Goal: Navigation & Orientation: Find specific page/section

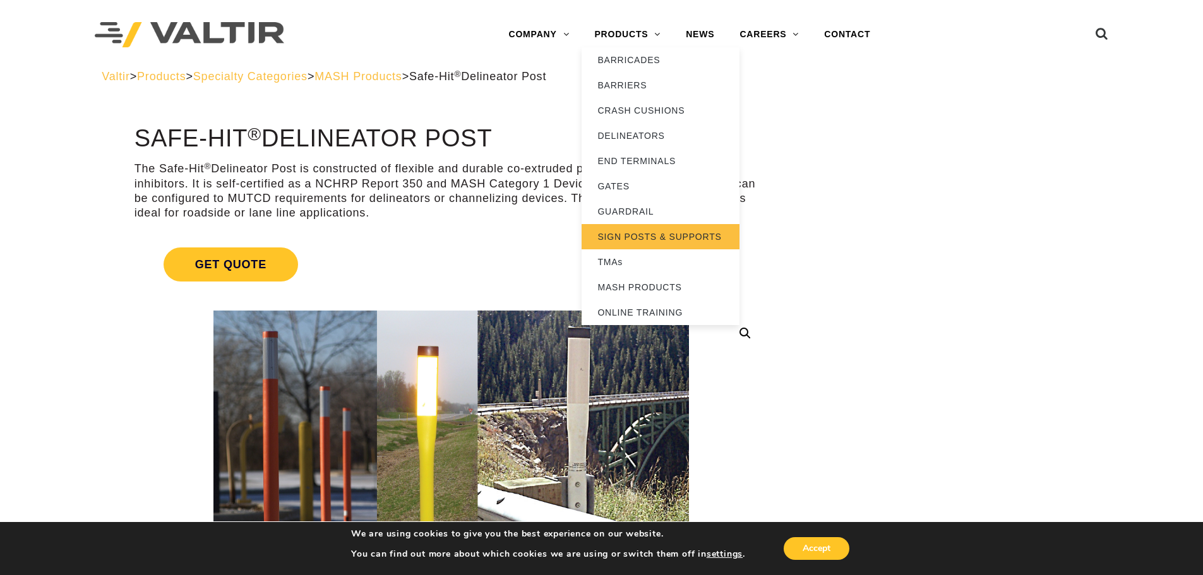
click at [638, 240] on link "SIGN POSTS & SUPPORTS" at bounding box center [661, 236] width 158 height 25
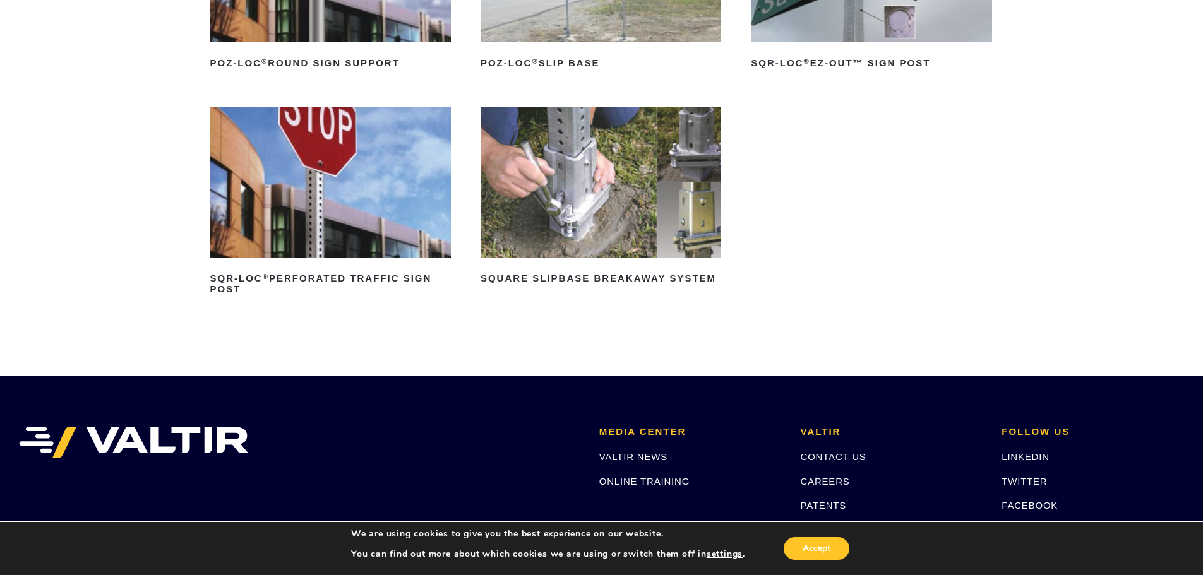
scroll to position [379, 0]
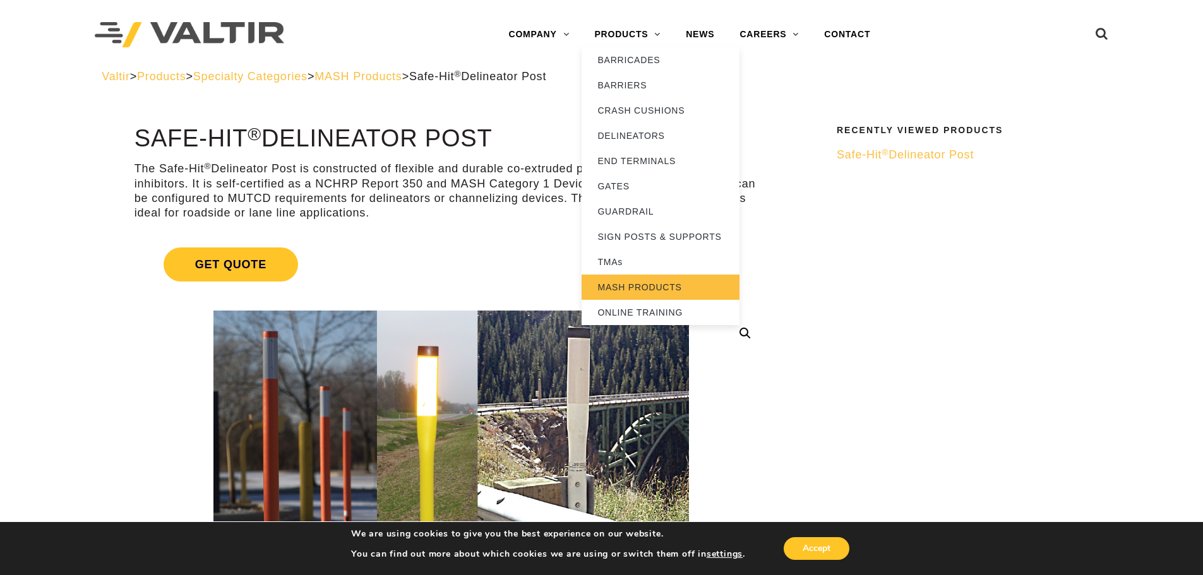
click at [655, 285] on link "MASH PRODUCTS" at bounding box center [661, 287] width 158 height 25
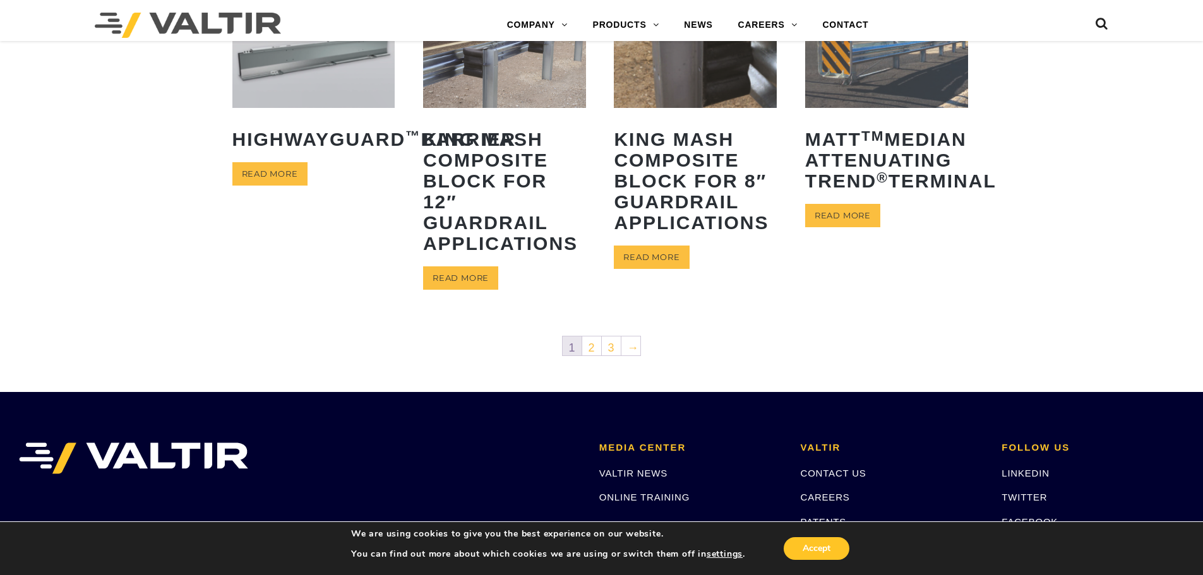
scroll to position [525, 0]
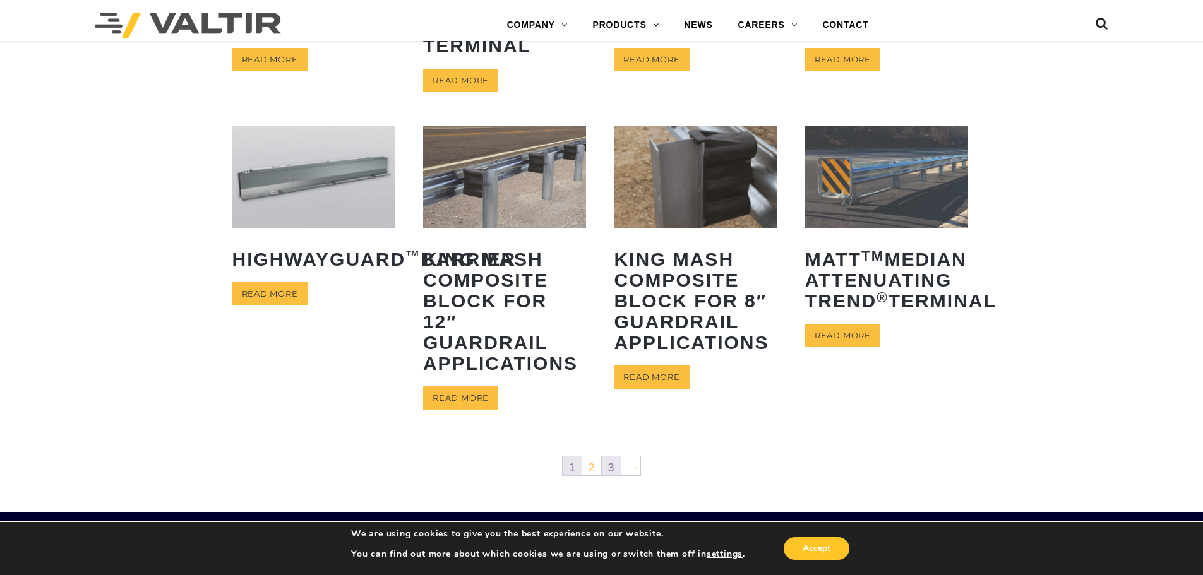
click at [613, 472] on link "3" at bounding box center [611, 466] width 19 height 19
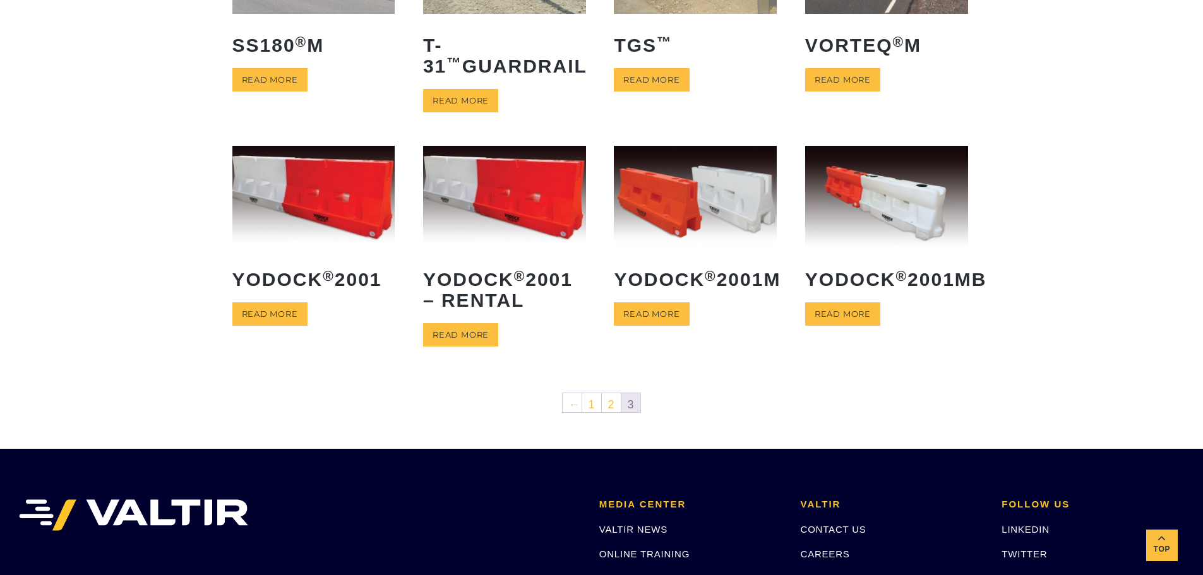
scroll to position [253, 0]
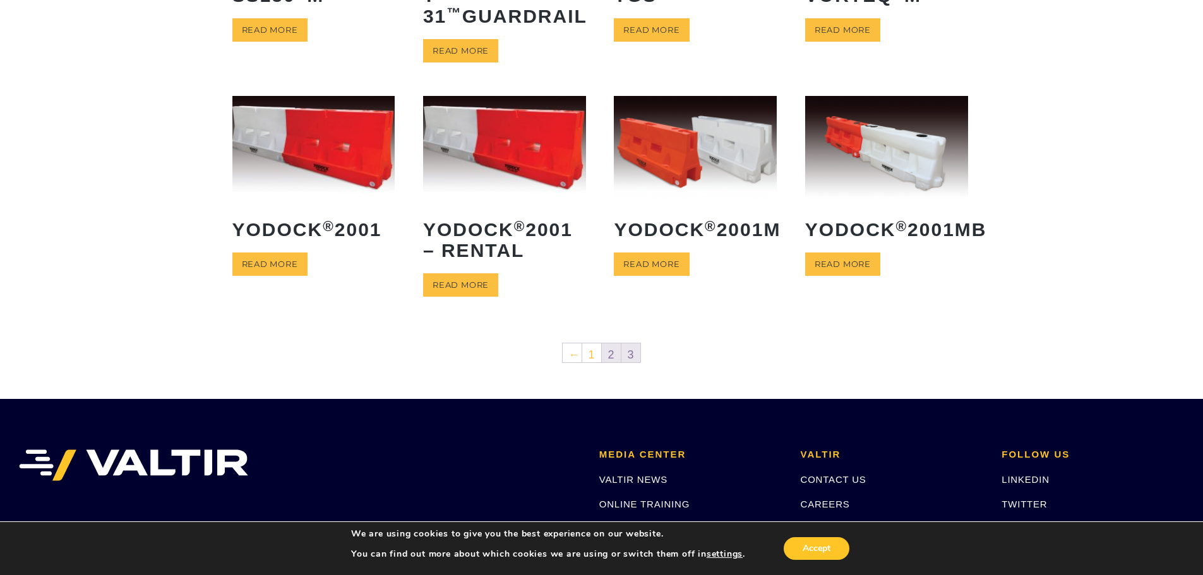
click at [612, 356] on link "2" at bounding box center [611, 353] width 19 height 19
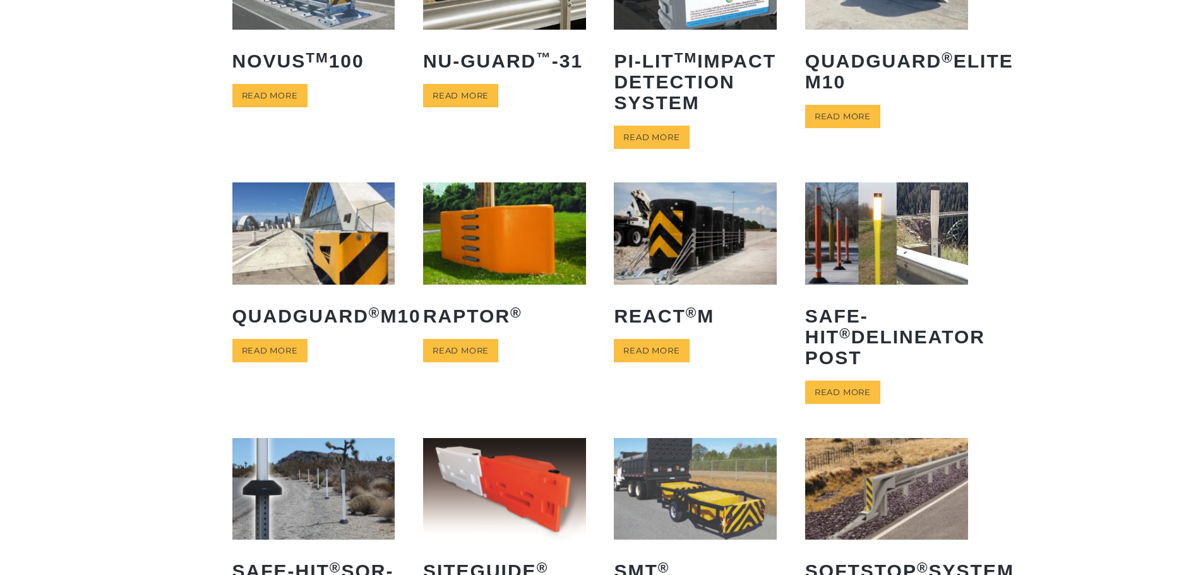
scroll to position [63, 0]
